Goal: Transaction & Acquisition: Book appointment/travel/reservation

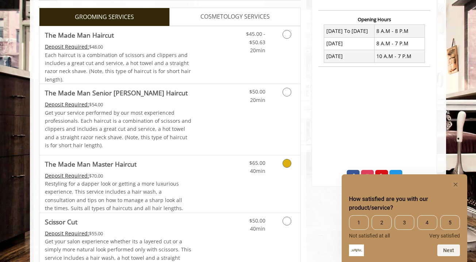
scroll to position [268, 0]
click at [289, 89] on icon "Grooming services" at bounding box center [286, 92] width 9 height 9
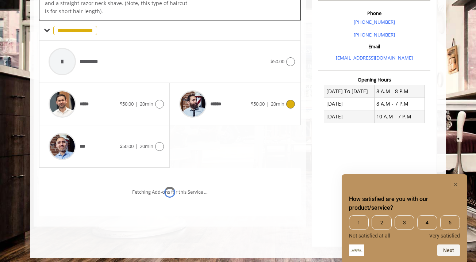
scroll to position [219, 0]
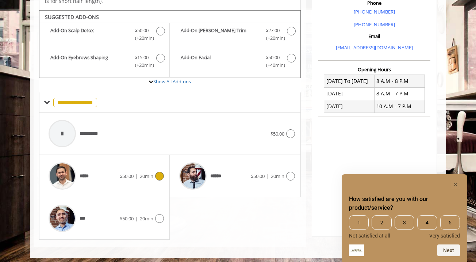
click at [161, 172] on icon at bounding box center [159, 175] width 9 height 9
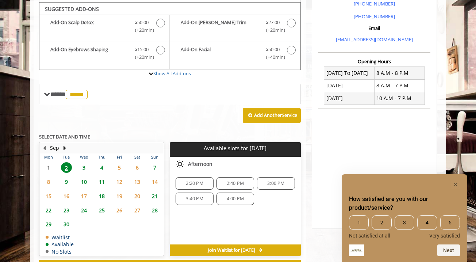
scroll to position [227, 0]
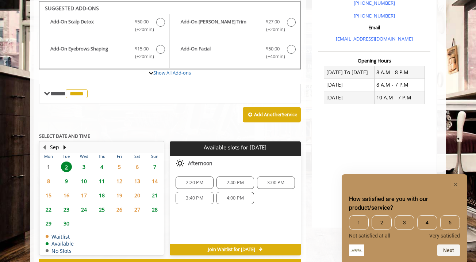
click at [198, 179] on span "2:20 PM" at bounding box center [194, 182] width 17 height 6
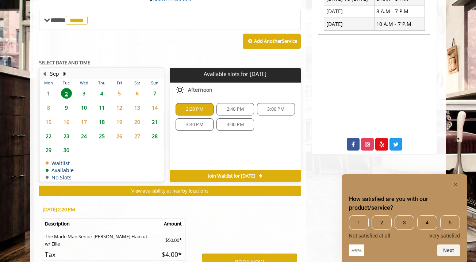
scroll to position [382, 0]
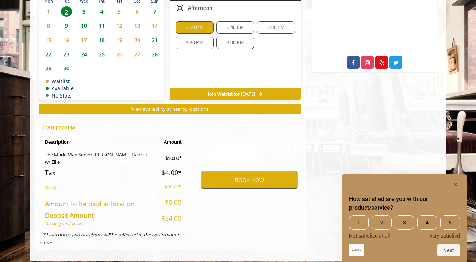
click at [239, 175] on button "BOOK NOW" at bounding box center [249, 179] width 95 height 17
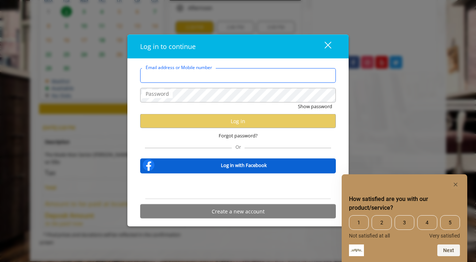
type input "**********"
click at [187, 105] on div "Show password" at bounding box center [238, 108] width 196 height 11
click at [247, 190] on div "Sign in with Google. Opens in new tab" at bounding box center [237, 186] width 67 height 16
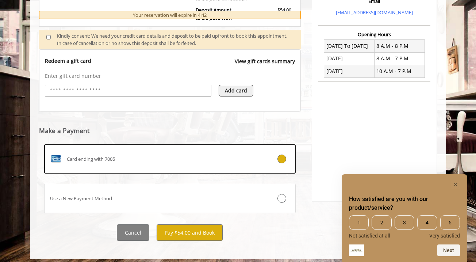
scroll to position [253, 0]
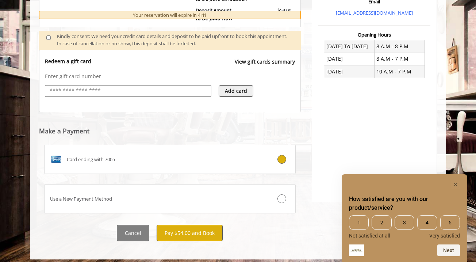
click at [196, 231] on button "Pay $54.00 and Book" at bounding box center [190, 232] width 66 height 16
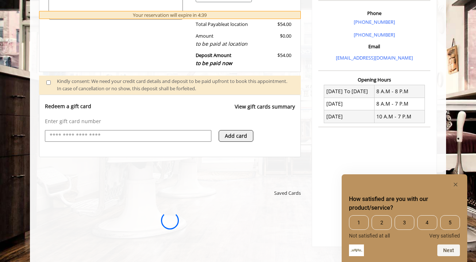
scroll to position [0, 0]
click at [455, 186] on rect "Hide survey" at bounding box center [455, 184] width 9 height 9
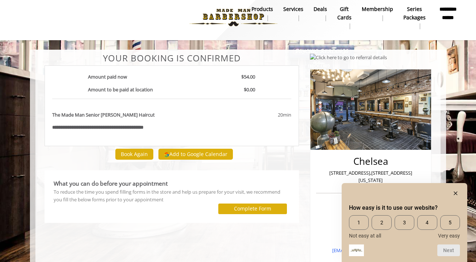
scroll to position [5, 0]
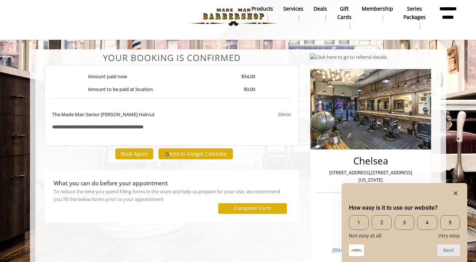
click at [458, 189] on rect "Hide survey" at bounding box center [455, 193] width 9 height 9
